Goal: Check status: Check status

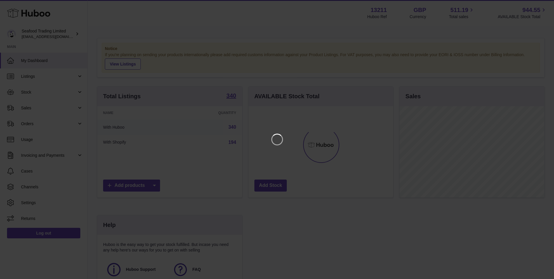
scroll to position [91, 146]
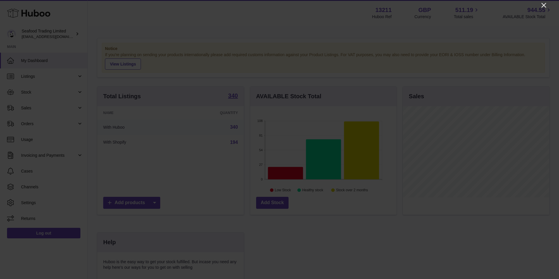
click at [543, 6] on icon "Close" at bounding box center [543, 5] width 7 height 7
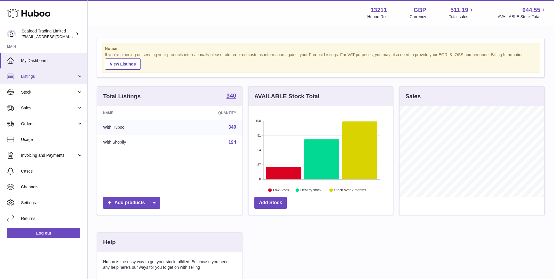
click at [59, 80] on link "Listings" at bounding box center [43, 76] width 87 height 16
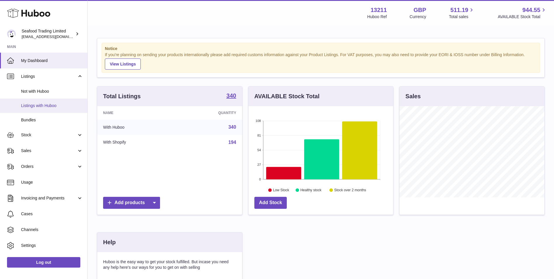
click at [59, 103] on span "Listings with Huboo" at bounding box center [52, 106] width 62 height 6
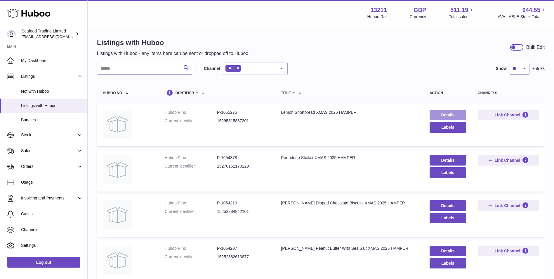
click at [441, 112] on link "Details" at bounding box center [448, 115] width 37 height 11
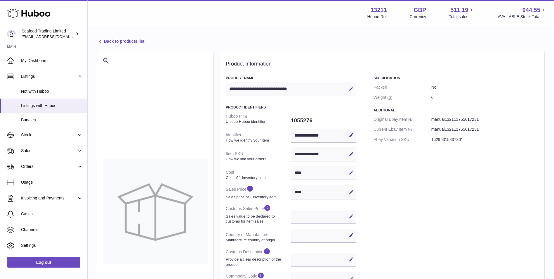
select select
select select "****"
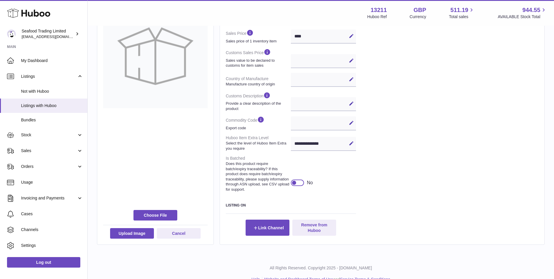
scroll to position [173, 0]
